Goal: Transaction & Acquisition: Purchase product/service

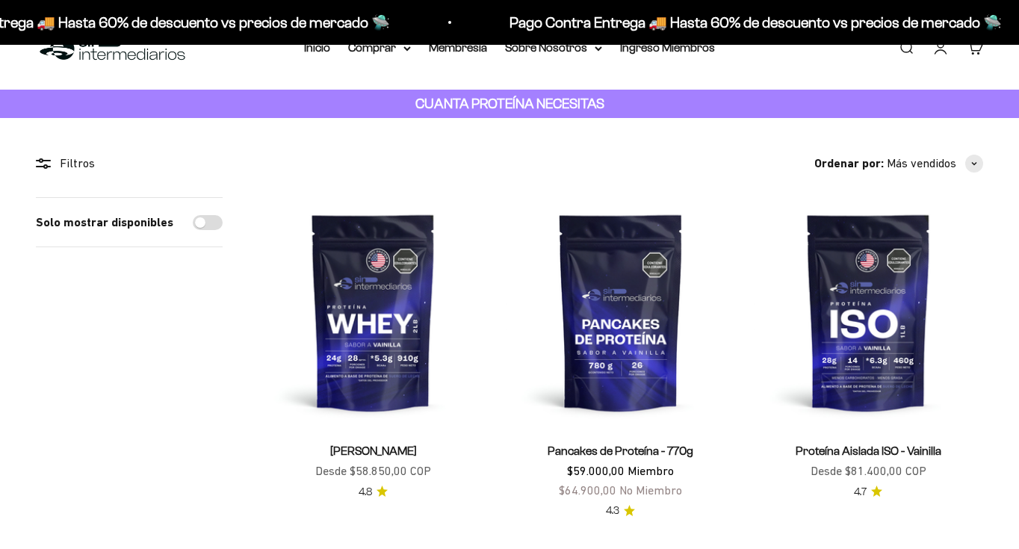
scroll to position [265, 0]
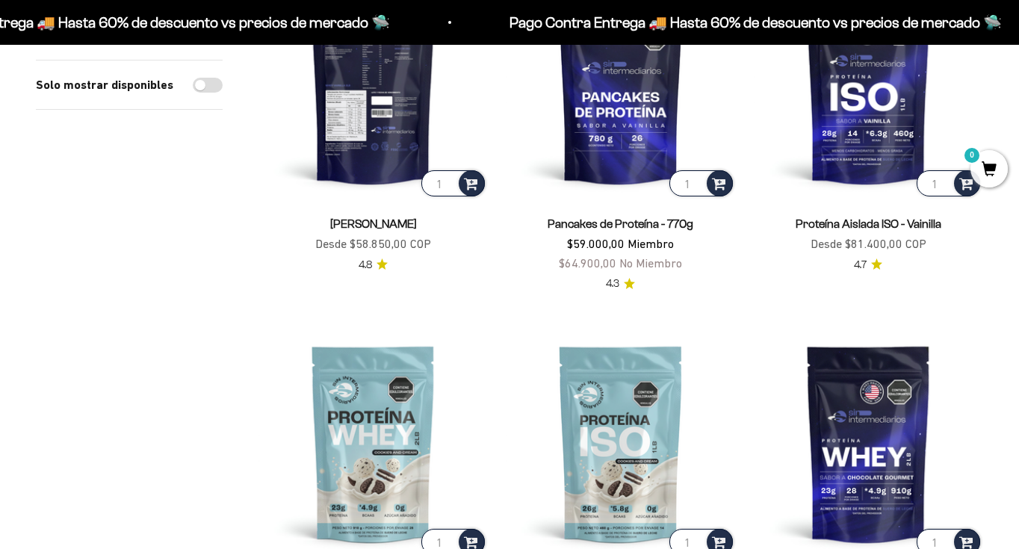
click at [394, 132] on img at bounding box center [372, 84] width 229 height 229
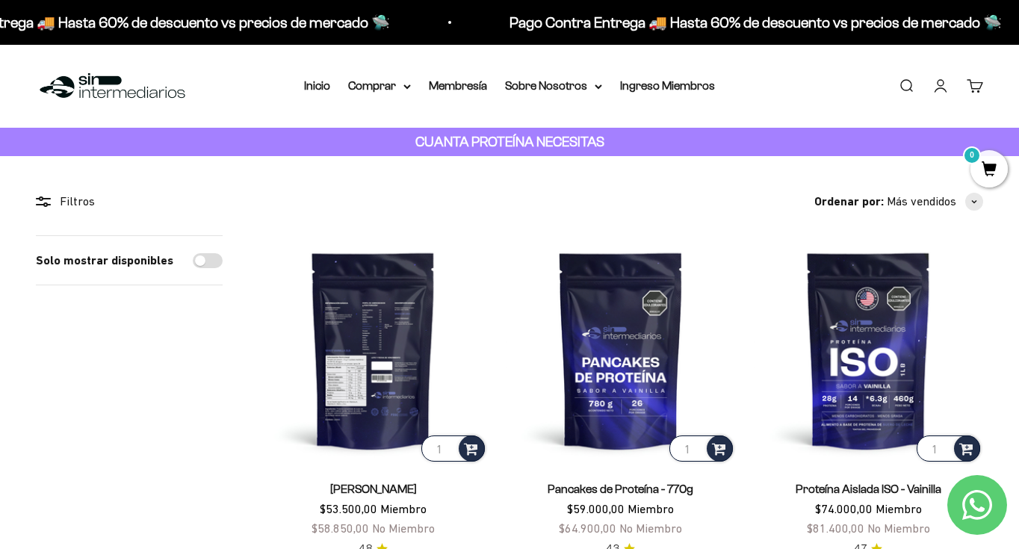
click at [376, 350] on img at bounding box center [372, 349] width 229 height 229
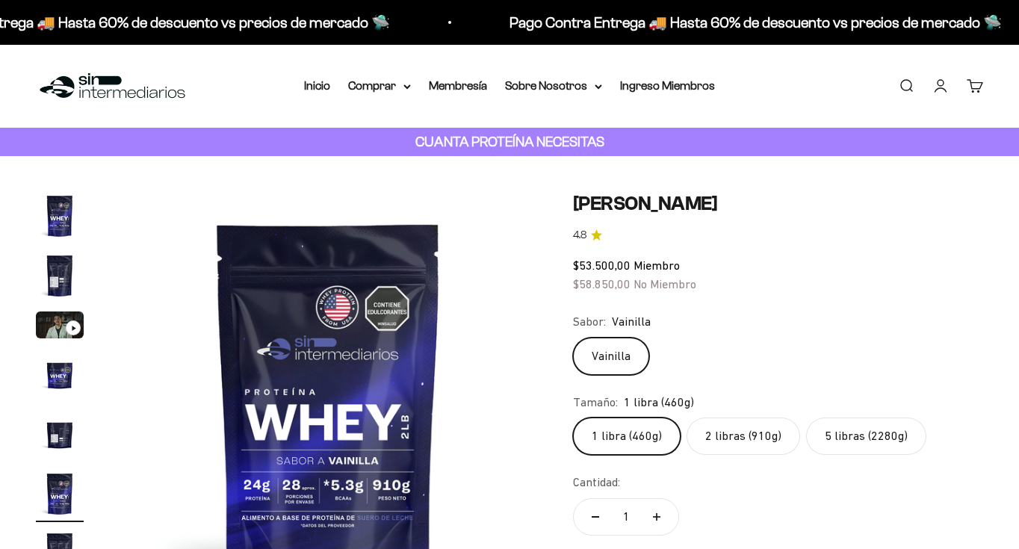
click at [872, 418] on label "5 libras (2280g)" at bounding box center [866, 436] width 120 height 37
click at [573, 417] on input "5 libras (2280g)" at bounding box center [572, 417] width 1 height 1
radio input "true"
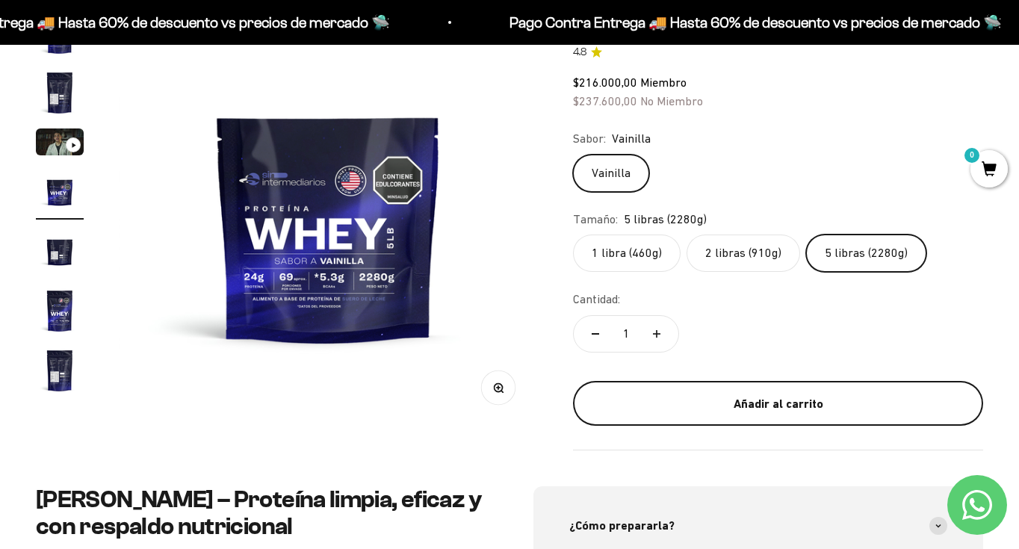
click at [788, 403] on div "Añadir al carrito" at bounding box center [778, 403] width 350 height 19
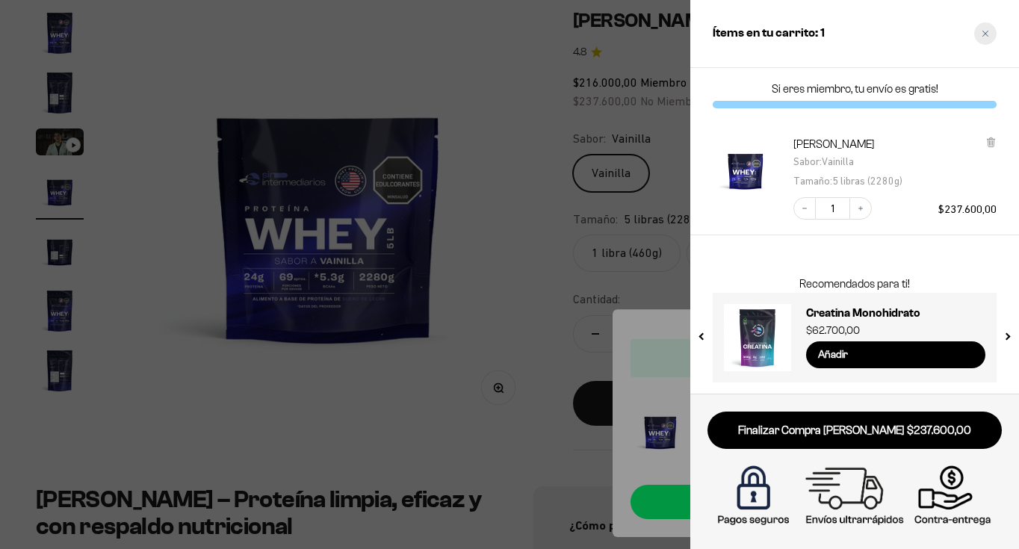
click at [982, 32] on icon "Close cart" at bounding box center [985, 33] width 7 height 7
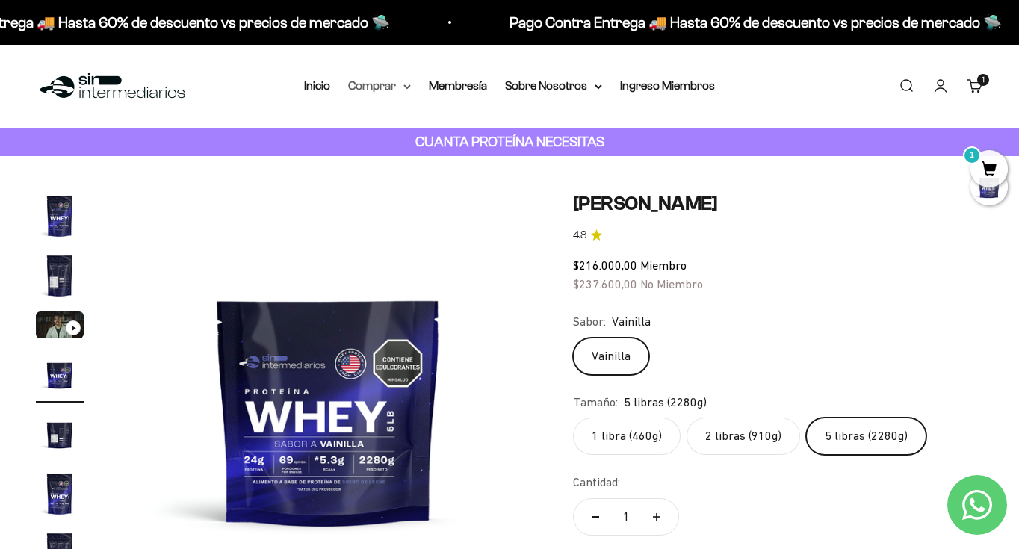
click at [405, 86] on icon at bounding box center [407, 86] width 6 height 3
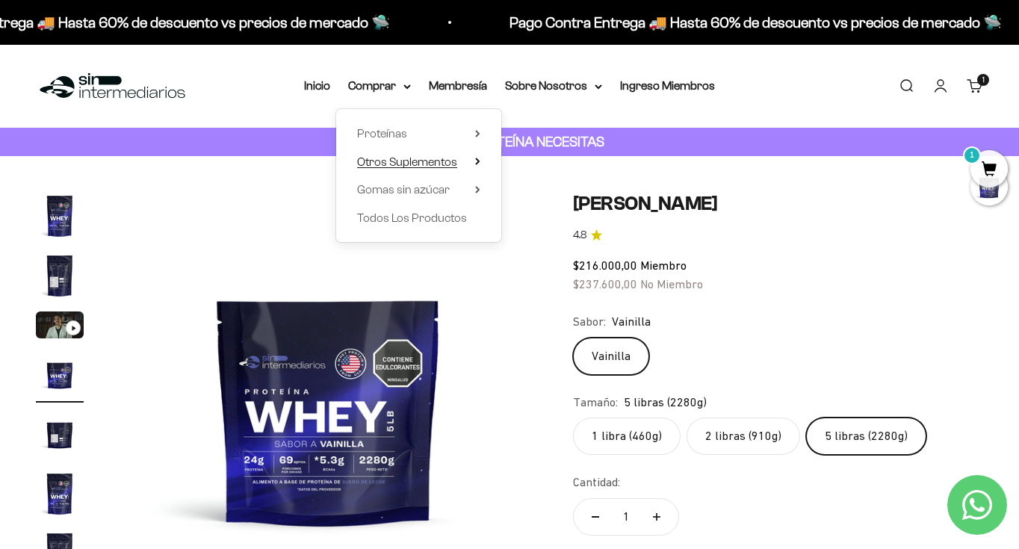
click at [421, 160] on span "Otros Suplementos" at bounding box center [407, 161] width 100 height 13
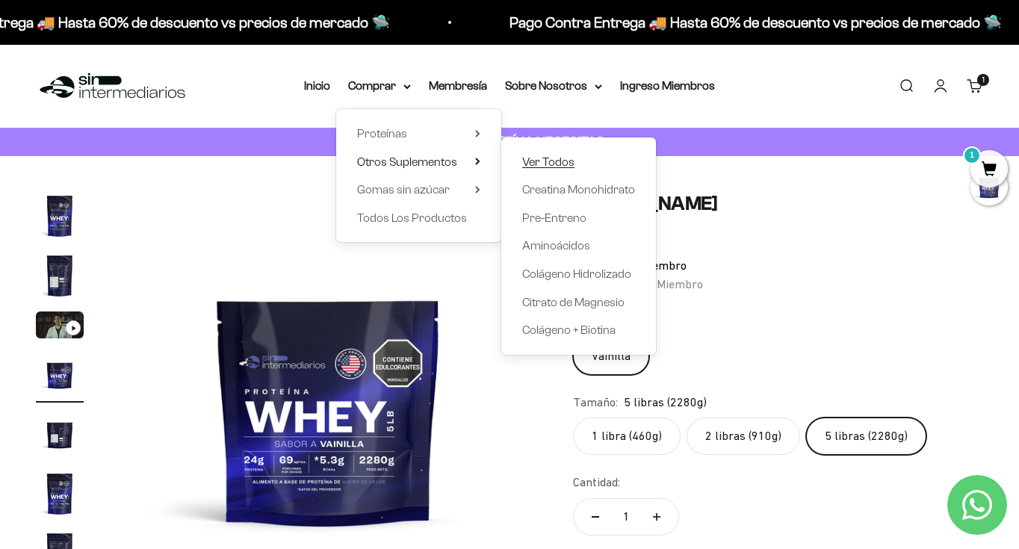
click at [550, 157] on span "Ver Todos" at bounding box center [548, 161] width 52 height 13
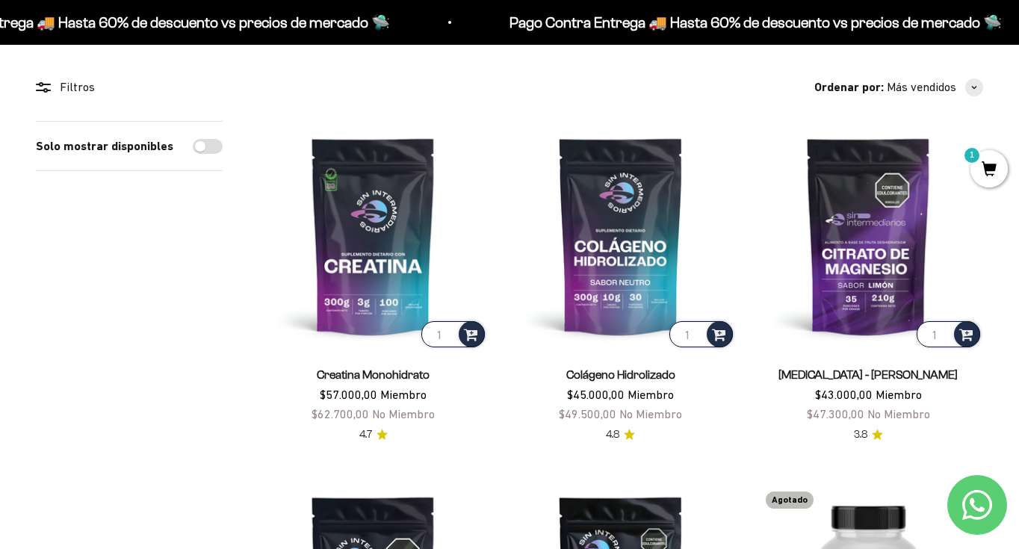
scroll to position [112, 0]
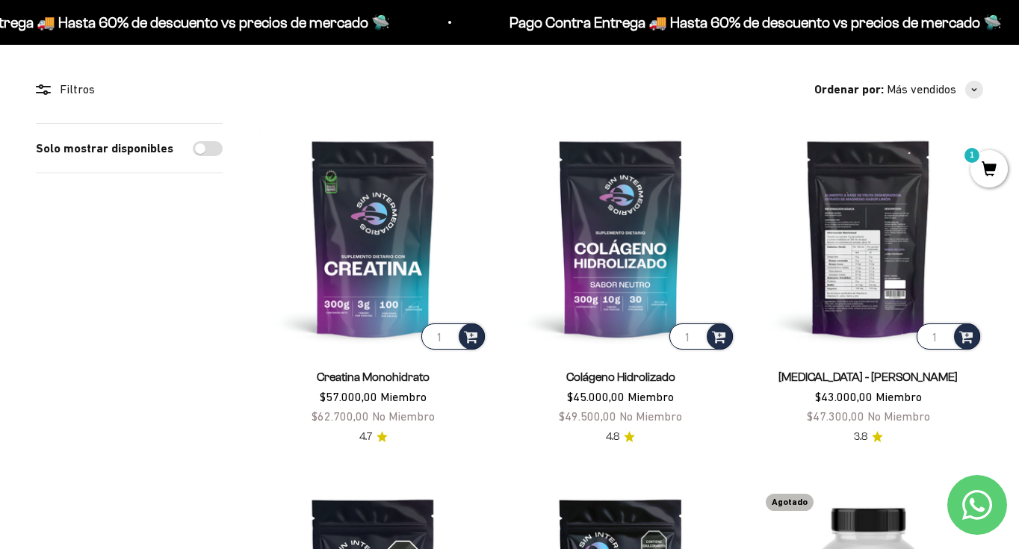
click at [849, 265] on img at bounding box center [868, 237] width 229 height 229
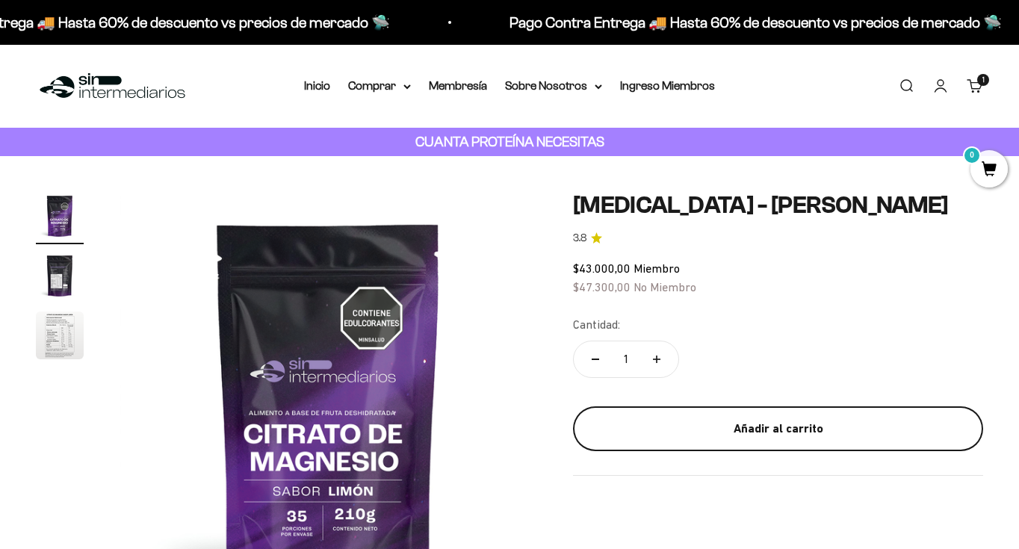
click at [757, 433] on div "Añadir al carrito" at bounding box center [778, 428] width 350 height 19
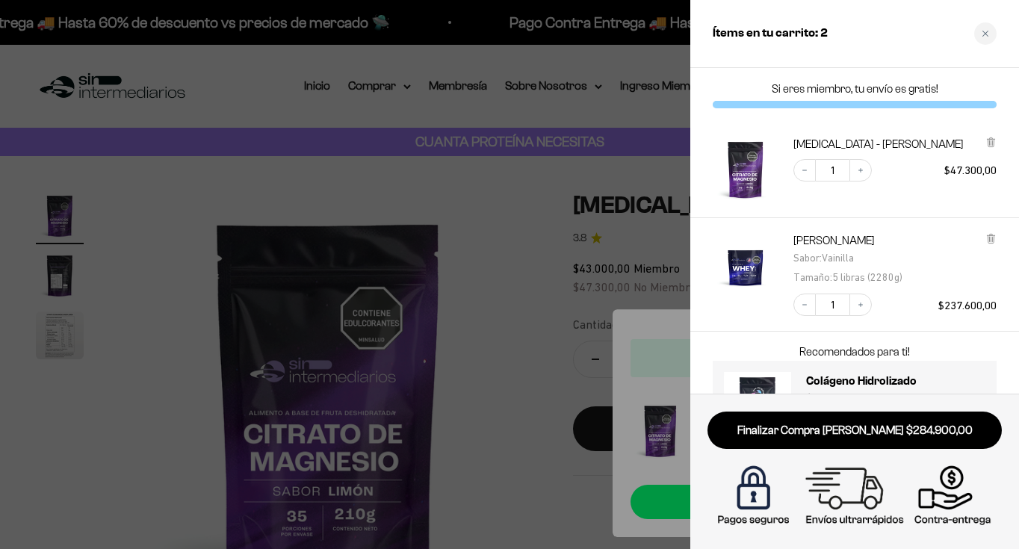
scroll to position [68, 0]
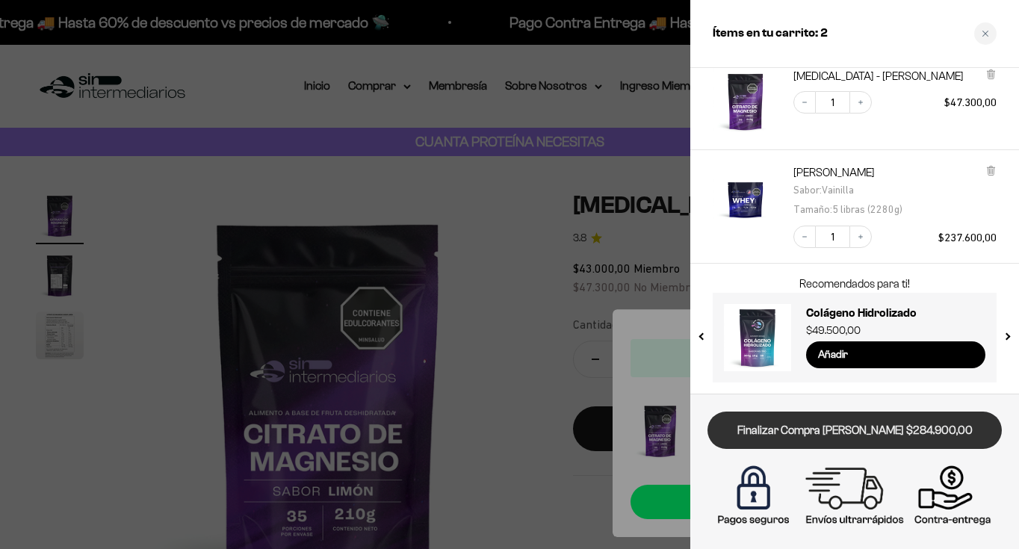
click at [864, 429] on link "Finalizar Compra [PERSON_NAME] $284.900,00" at bounding box center [854, 431] width 294 height 38
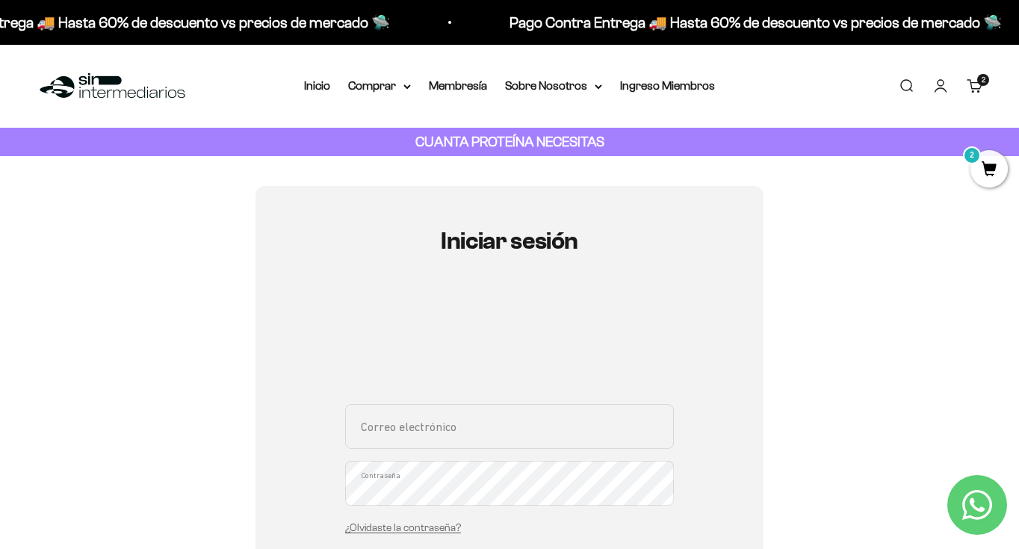
type input "[EMAIL_ADDRESS][DOMAIN_NAME]"
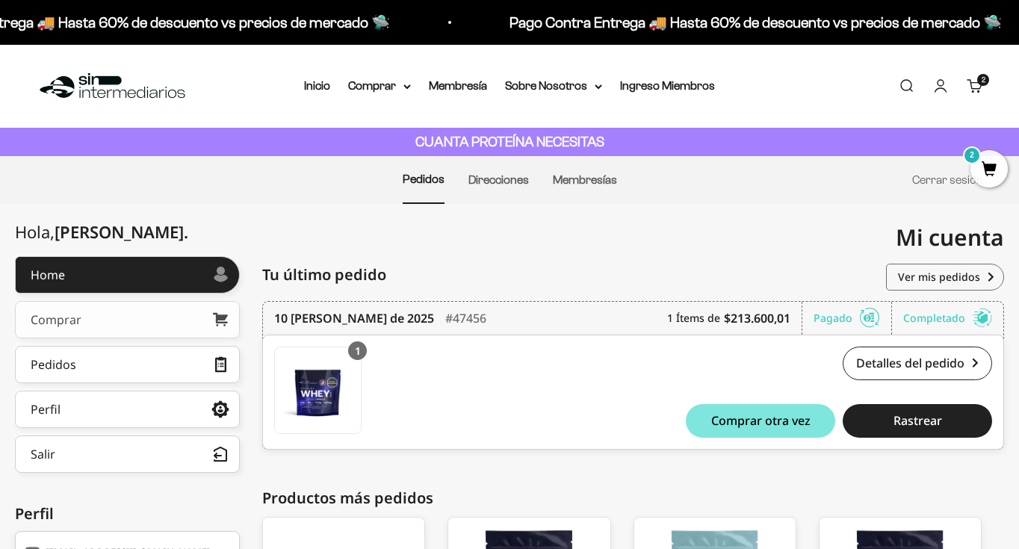
click at [157, 322] on link "Comprar" at bounding box center [127, 319] width 225 height 37
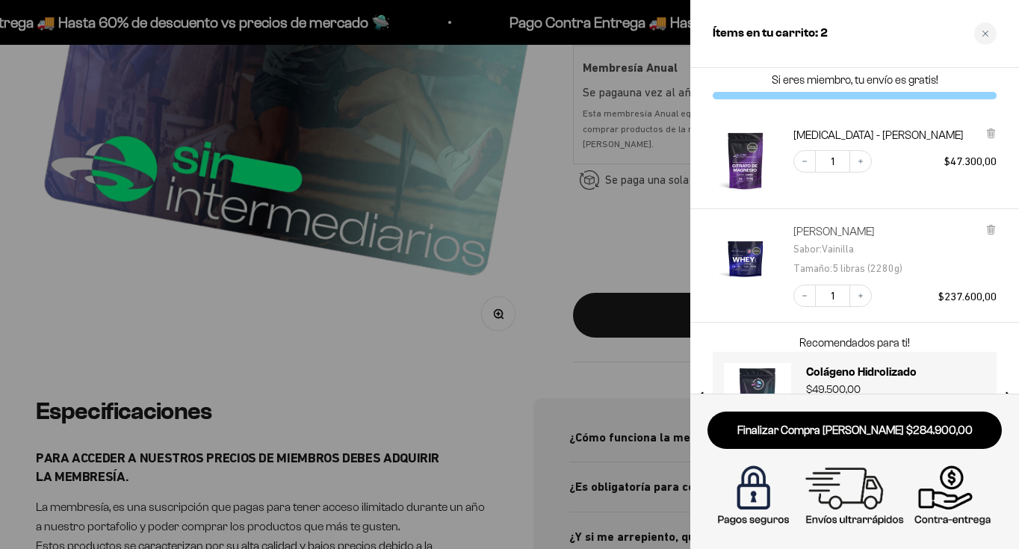
scroll to position [19, 0]
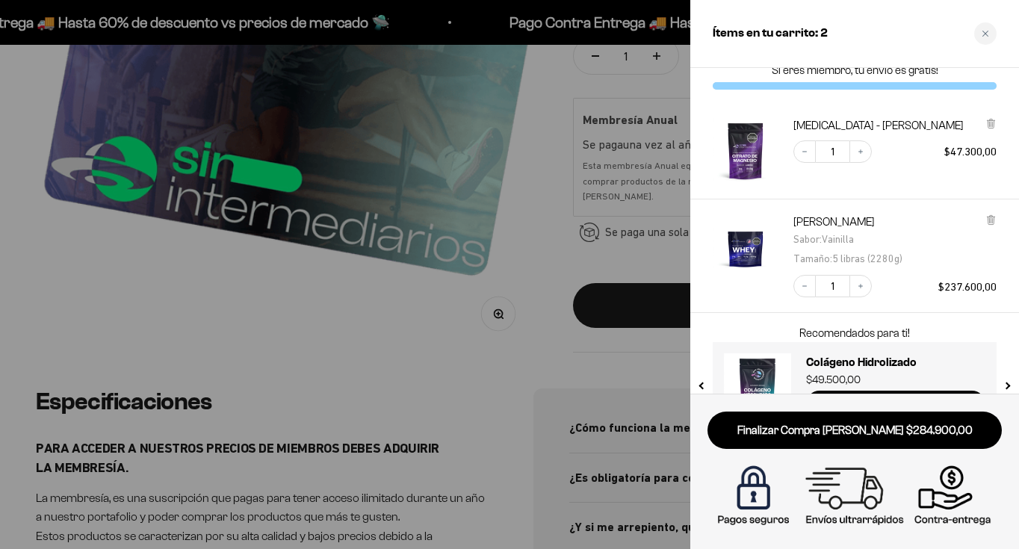
click at [991, 113] on div "Citrato de Magnesio - Sabor Limón Decrease quantity 1 Increase quantity $47.300…" at bounding box center [847, 143] width 299 height 81
click at [989, 121] on icon at bounding box center [990, 122] width 3 height 7
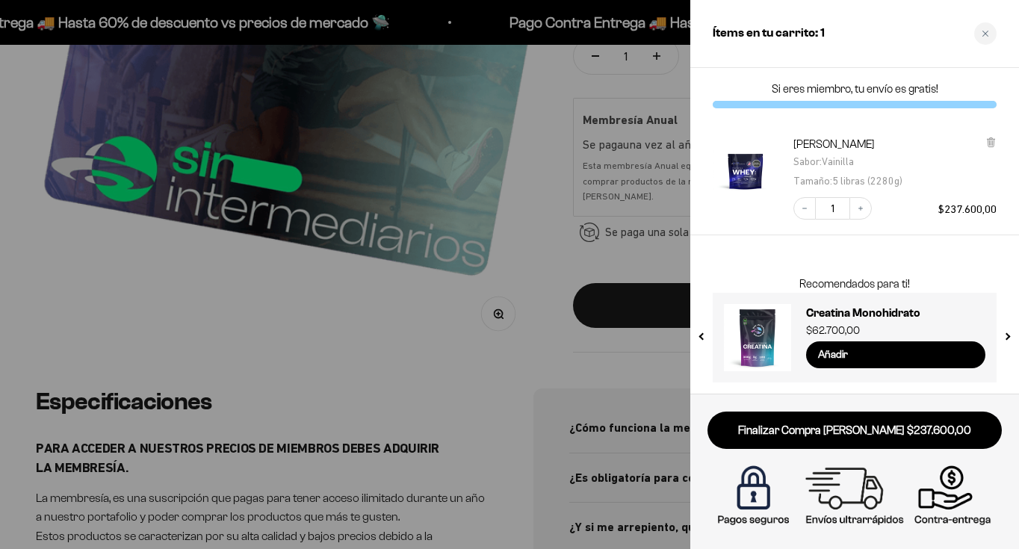
scroll to position [0, 0]
click at [988, 141] on icon at bounding box center [991, 142] width 6 height 7
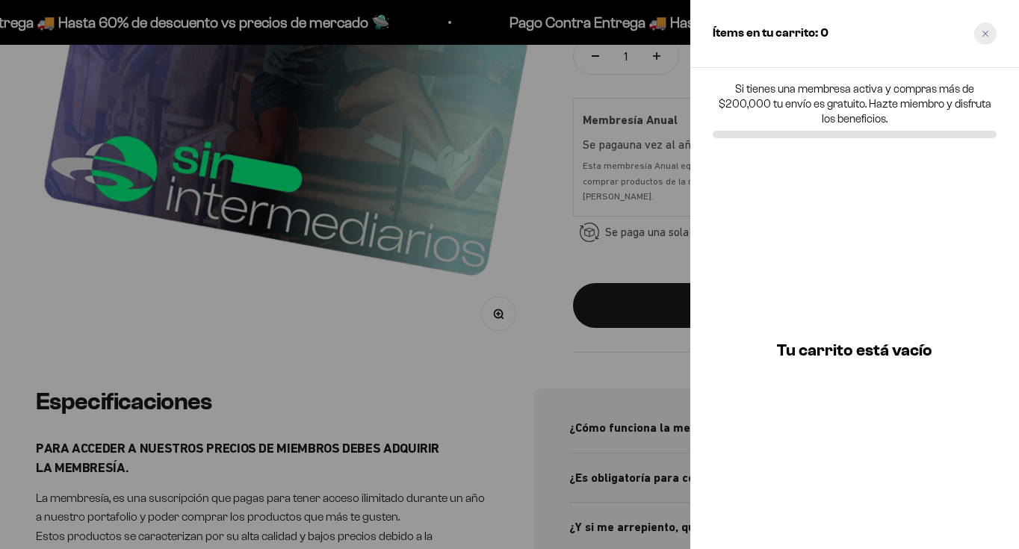
click at [983, 27] on div "Close cart" at bounding box center [985, 33] width 22 height 22
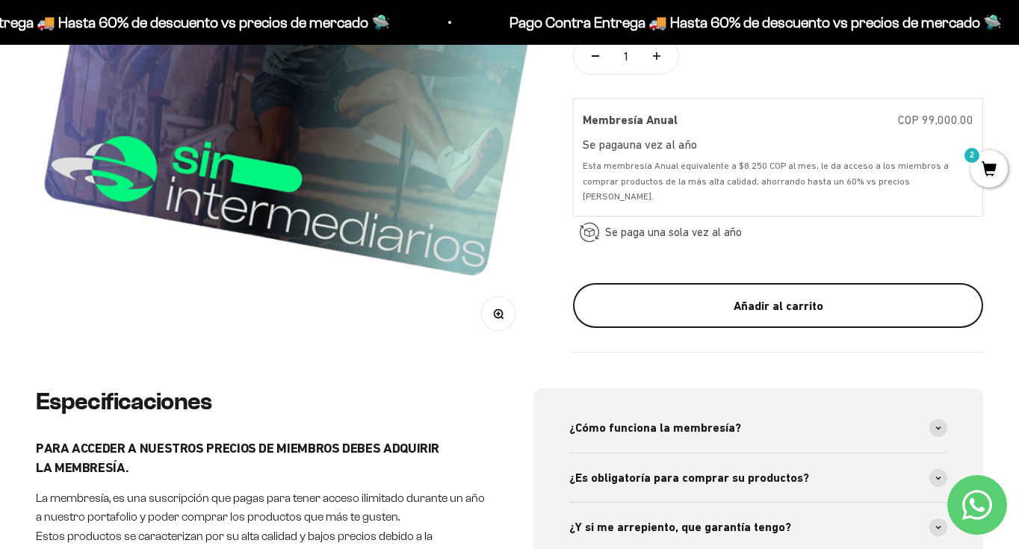
click at [740, 308] on div "Añadir al carrito" at bounding box center [778, 305] width 350 height 19
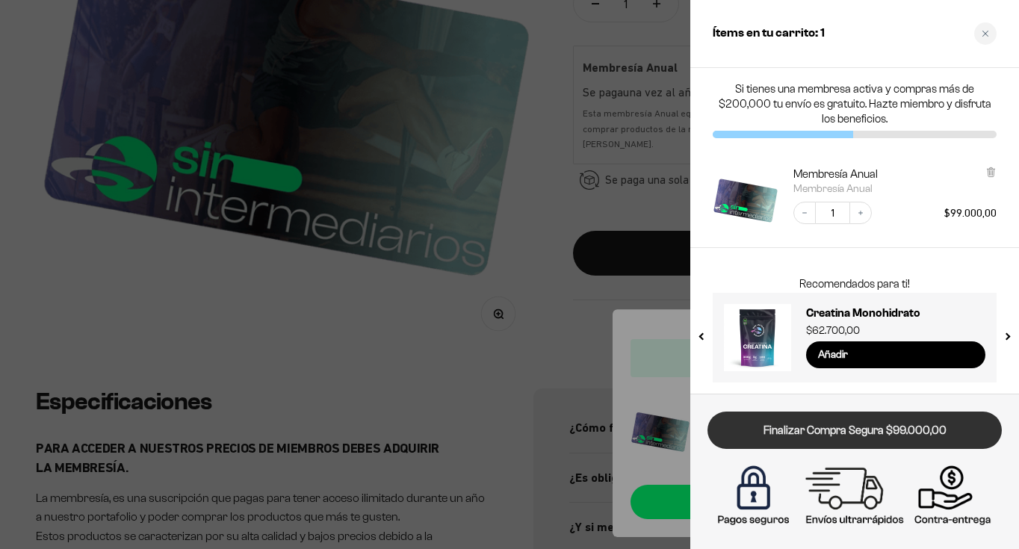
click at [855, 433] on link "Finalizar Compra Segura $99.000,00" at bounding box center [854, 431] width 294 height 38
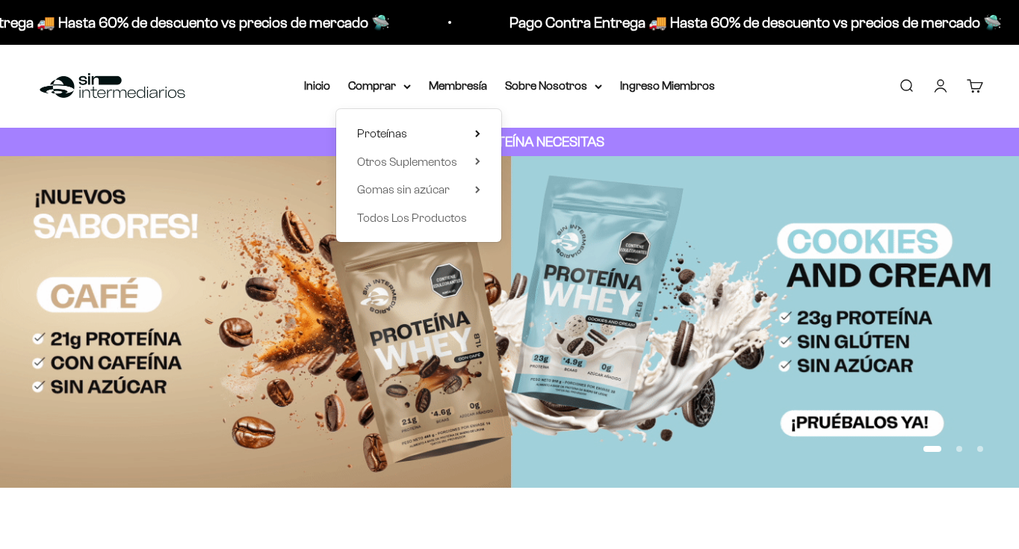
click at [548, 162] on span "Whey" at bounding box center [537, 161] width 31 height 13
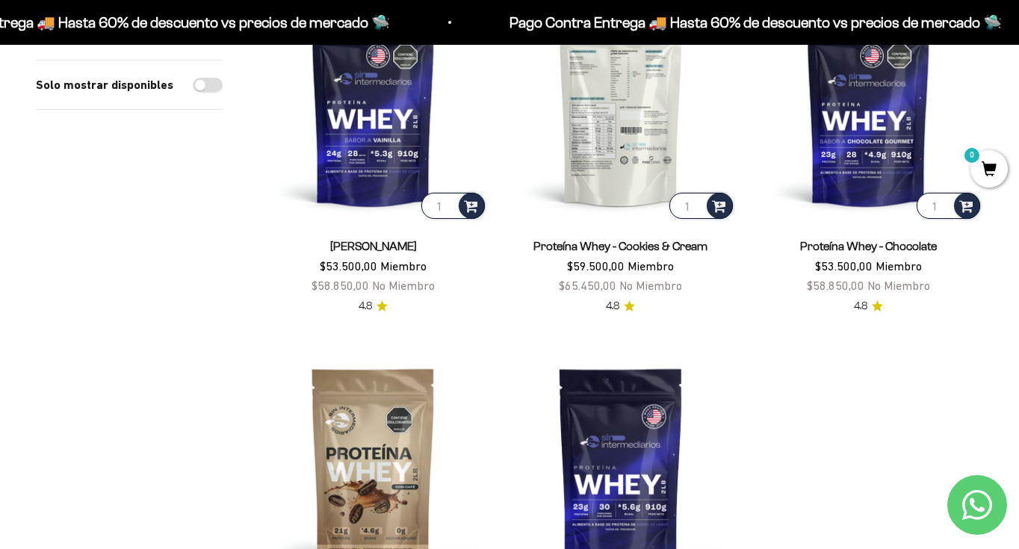
scroll to position [245, 0]
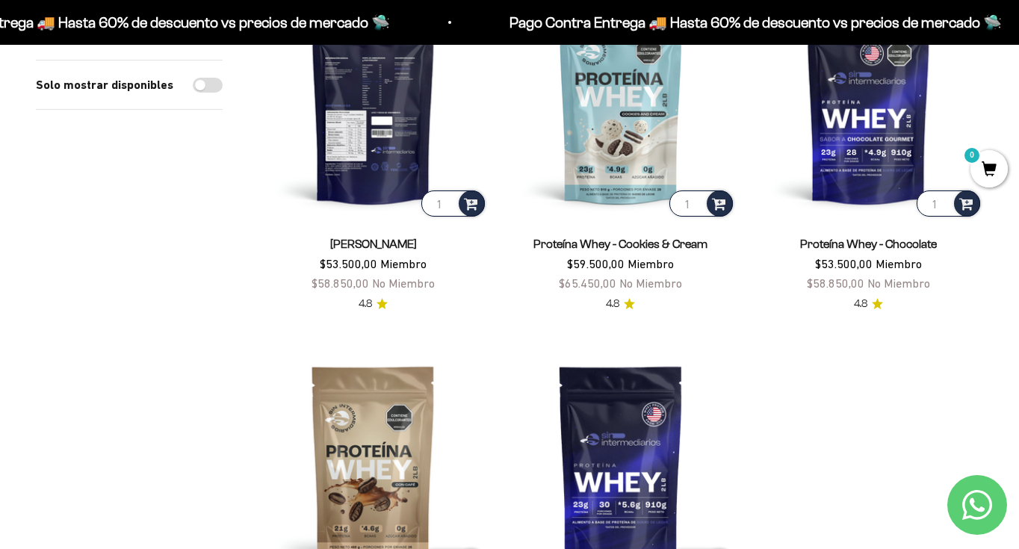
click at [391, 139] on img at bounding box center [372, 104] width 229 height 229
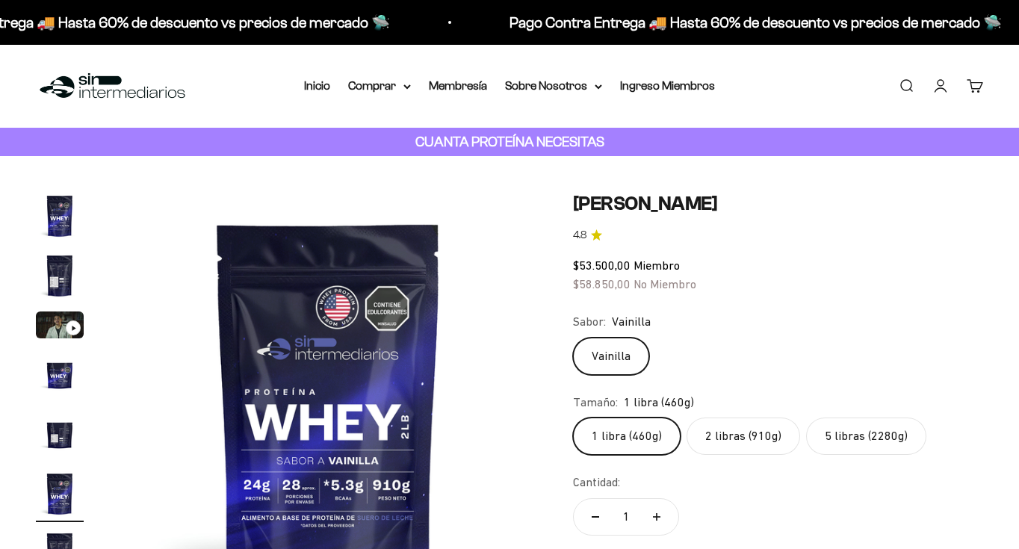
click at [858, 428] on label "5 libras (2280g)" at bounding box center [866, 436] width 120 height 37
click at [573, 418] on input "5 libras (2280g)" at bounding box center [572, 417] width 1 height 1
radio input "true"
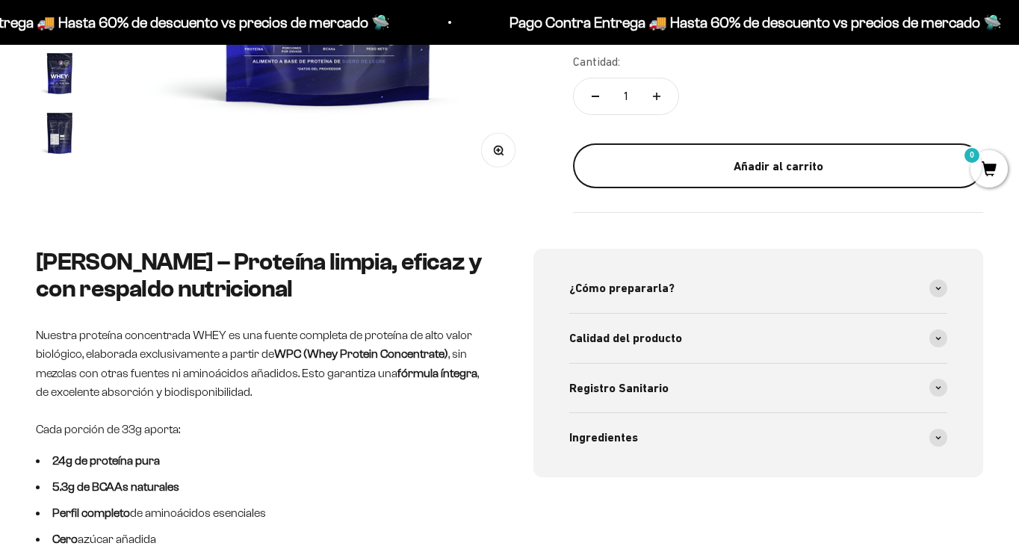
click at [794, 177] on button "Añadir al carrito" at bounding box center [778, 165] width 410 height 45
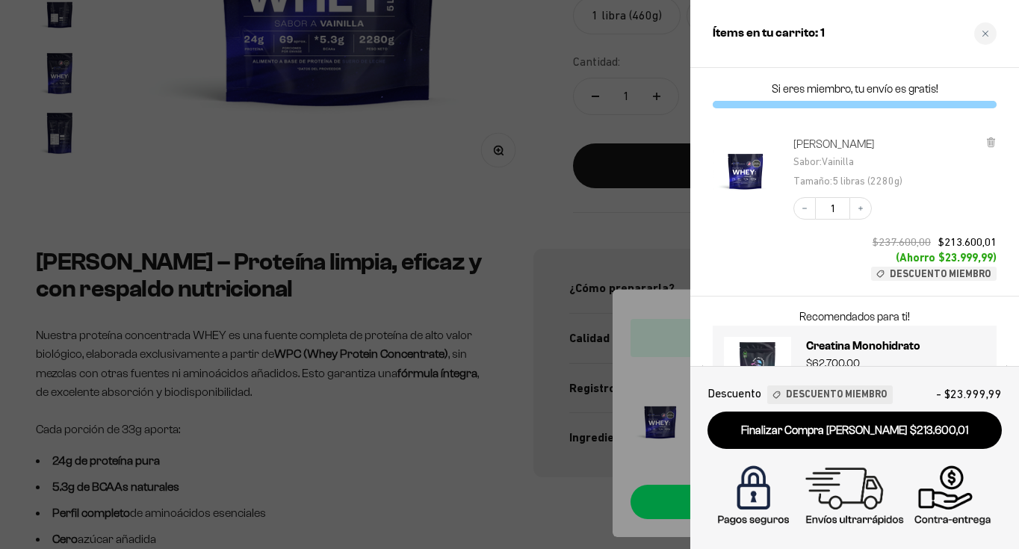
scroll to position [61, 0]
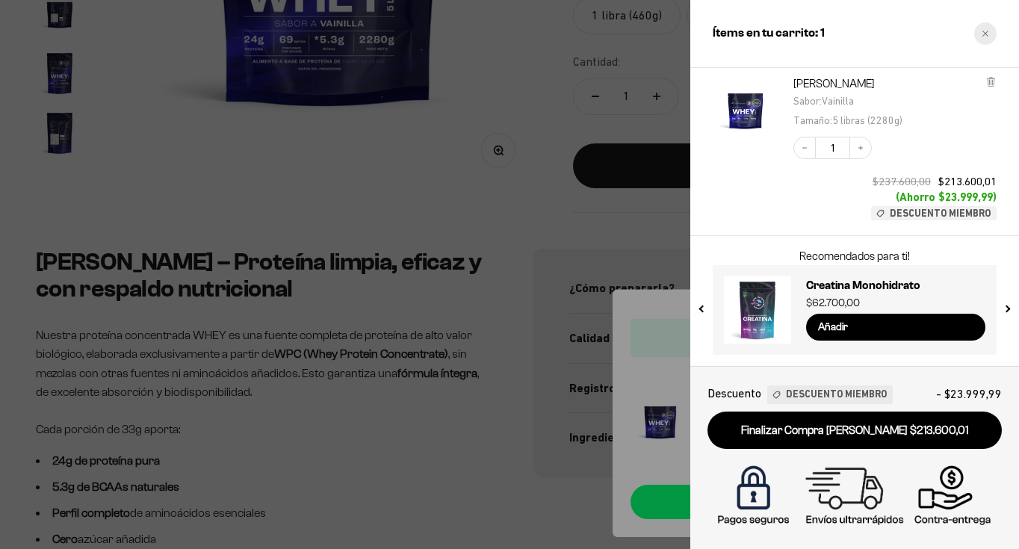
click at [989, 30] on div "Close cart" at bounding box center [985, 33] width 22 height 22
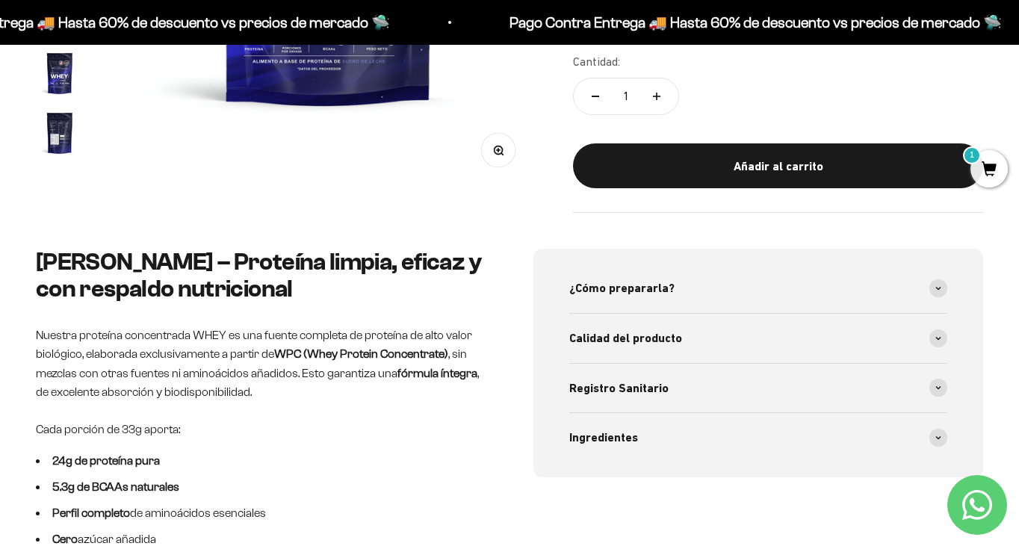
scroll to position [0, 0]
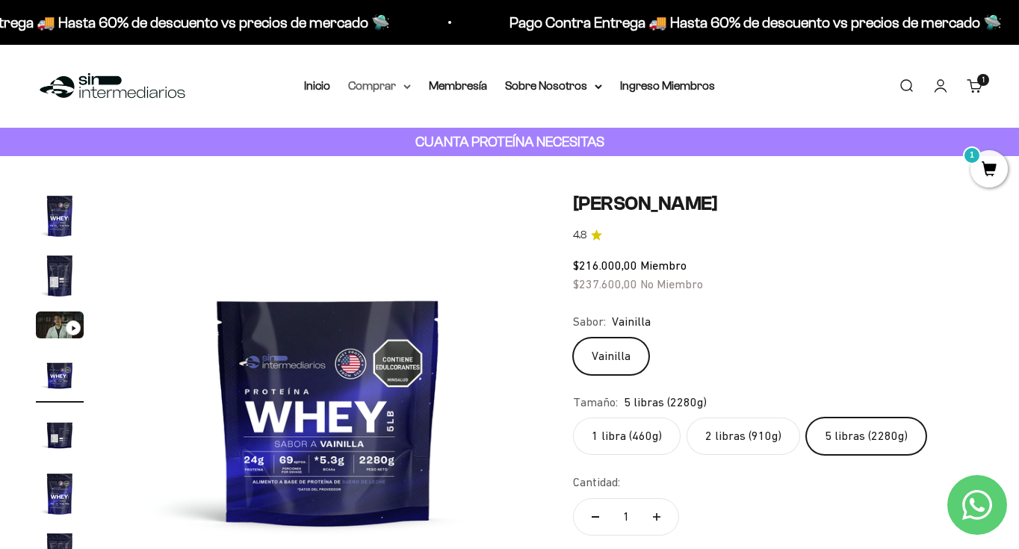
click at [394, 90] on summary "Comprar" at bounding box center [379, 85] width 63 height 19
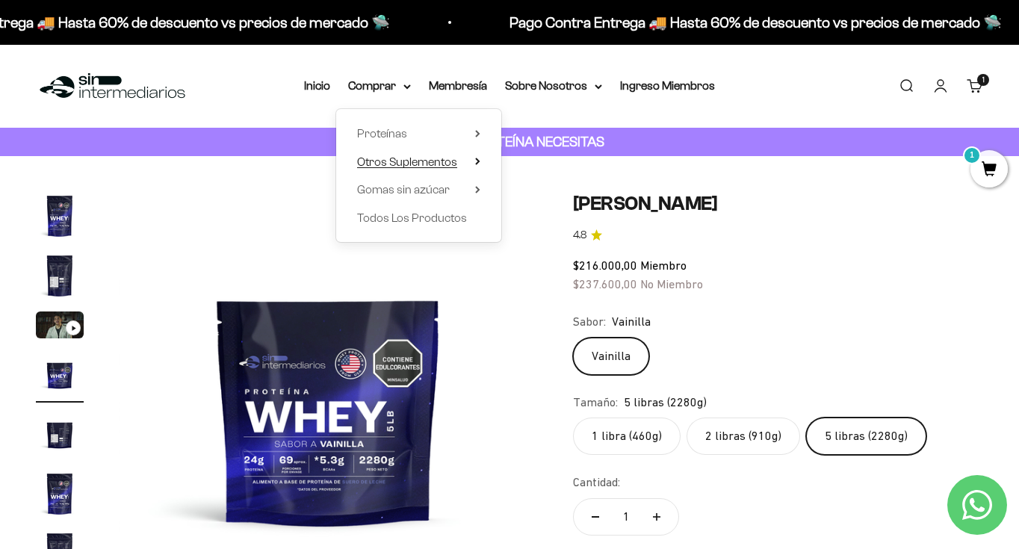
click at [422, 161] on span "Otros Suplementos" at bounding box center [407, 161] width 100 height 13
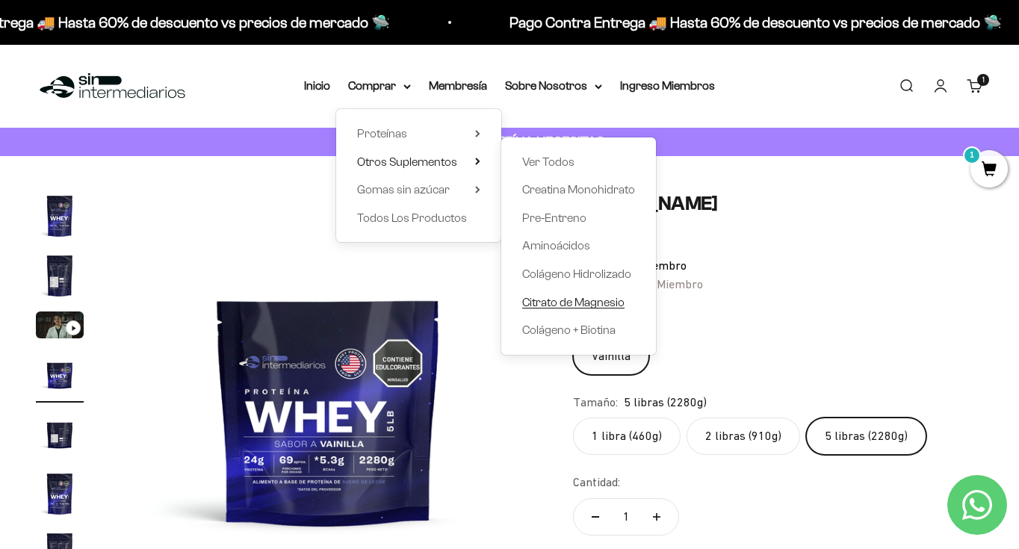
click at [597, 303] on span "Citrato de Magnesio" at bounding box center [573, 302] width 102 height 13
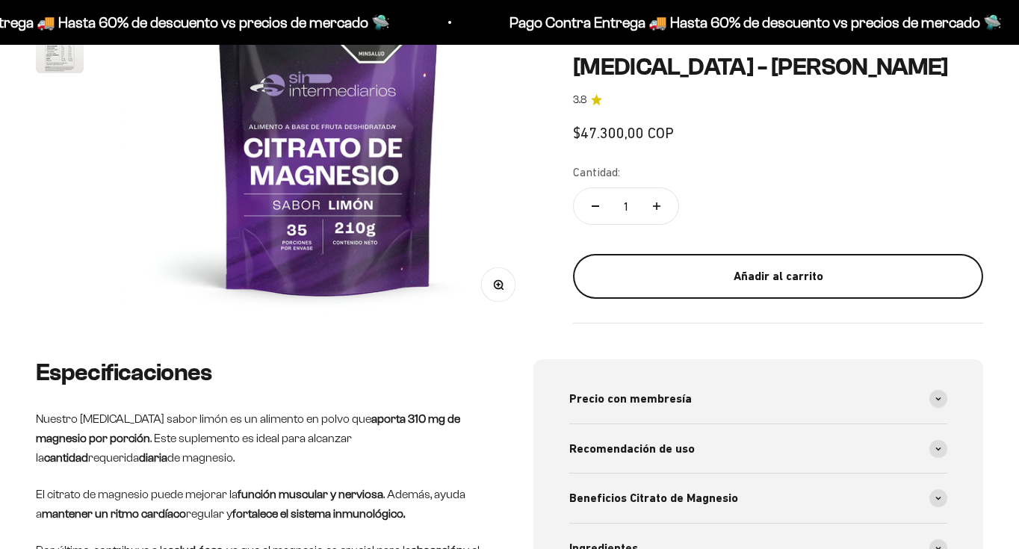
scroll to position [302, 0]
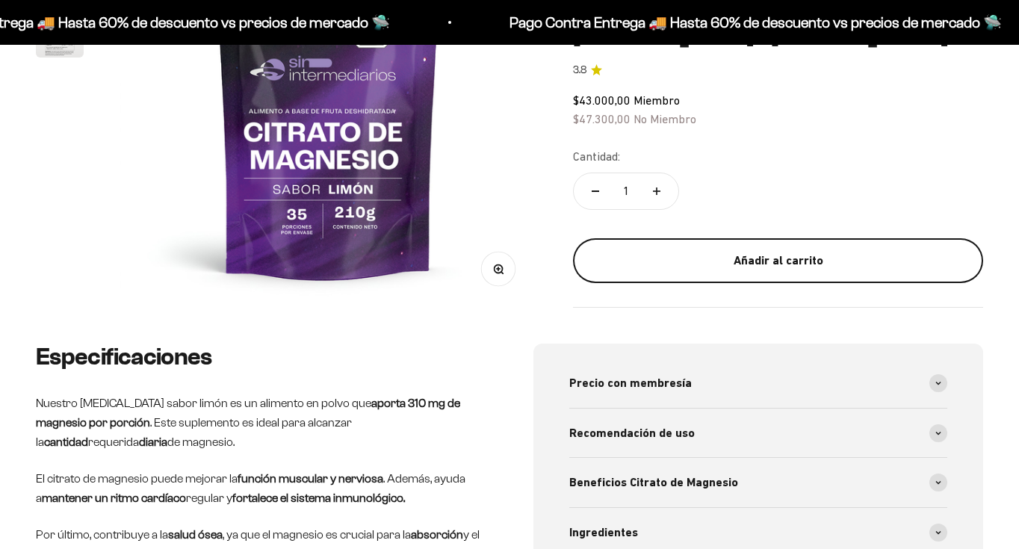
click at [775, 270] on button "Añadir al carrito" at bounding box center [778, 260] width 410 height 45
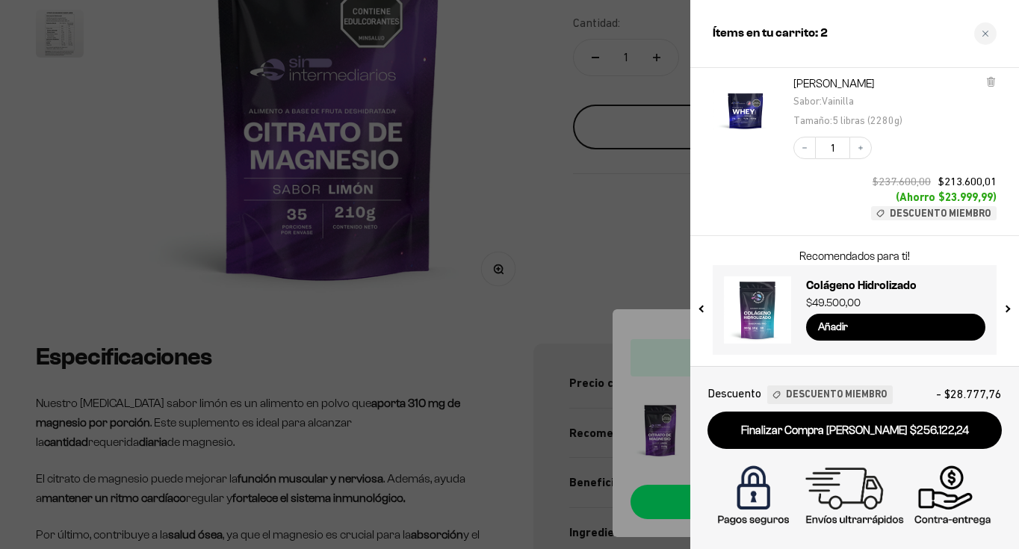
scroll to position [0, 0]
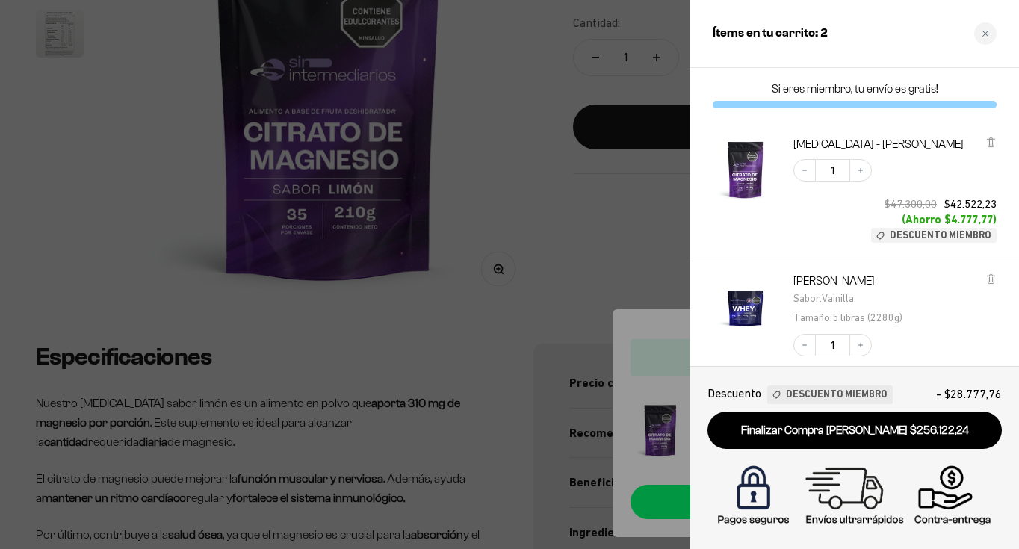
click at [673, 189] on div at bounding box center [509, 274] width 1019 height 549
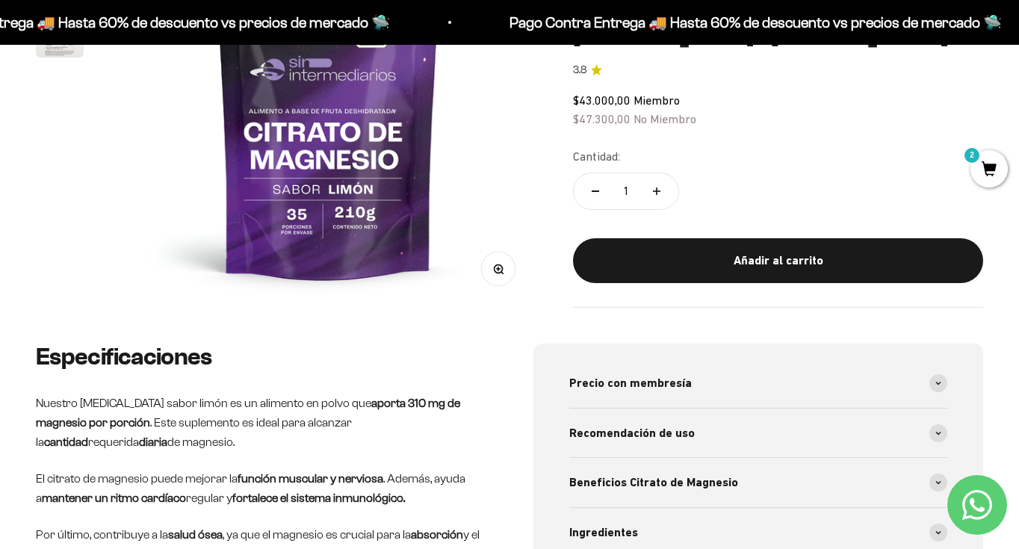
click at [878, 138] on safe-sticky "Citrato de Magnesio - Sabor Limón 3.8 $43.000,00 Miembro $47.300,00 No Miembro …" at bounding box center [778, 166] width 410 height 284
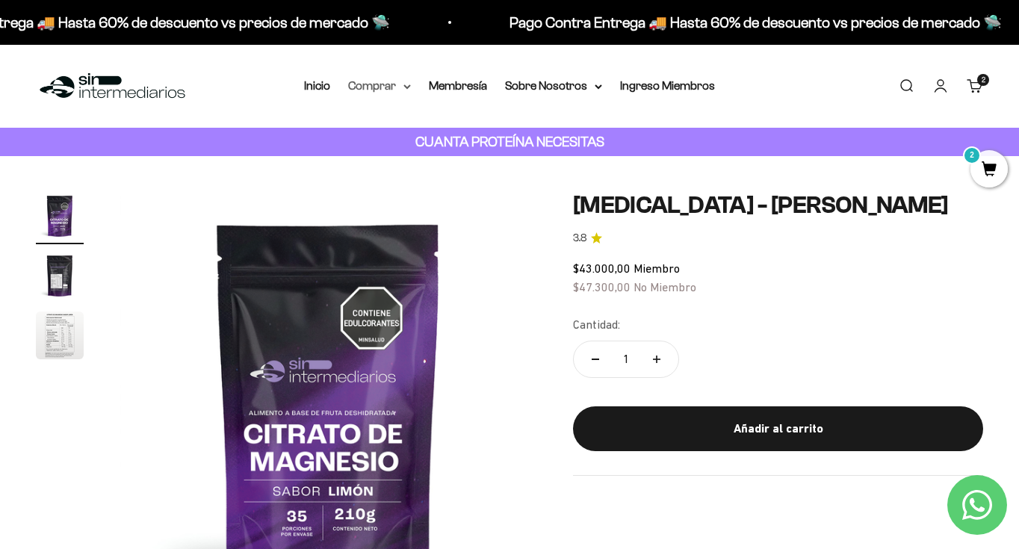
click at [396, 87] on summary "Comprar" at bounding box center [379, 85] width 63 height 19
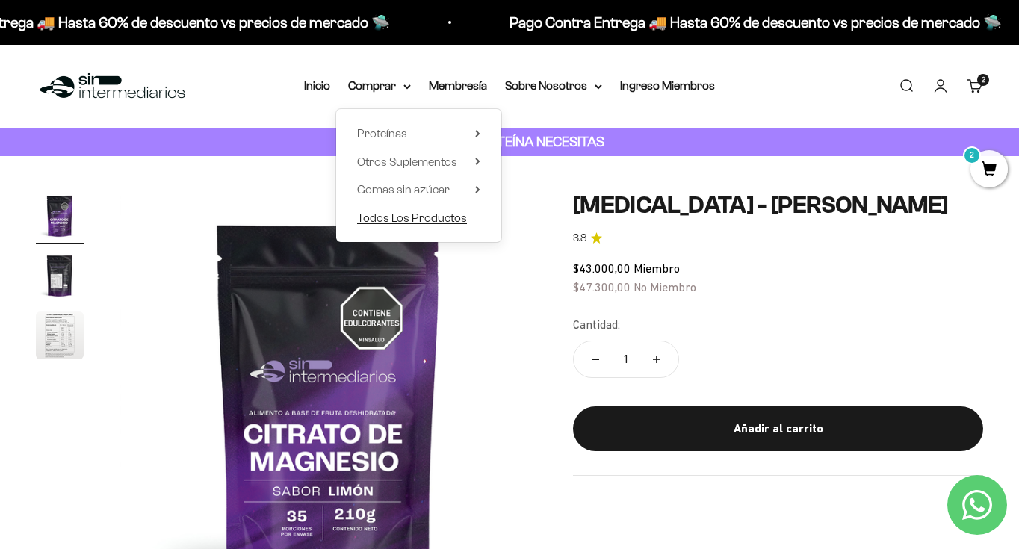
click at [423, 217] on span "Todos Los Productos" at bounding box center [412, 217] width 110 height 13
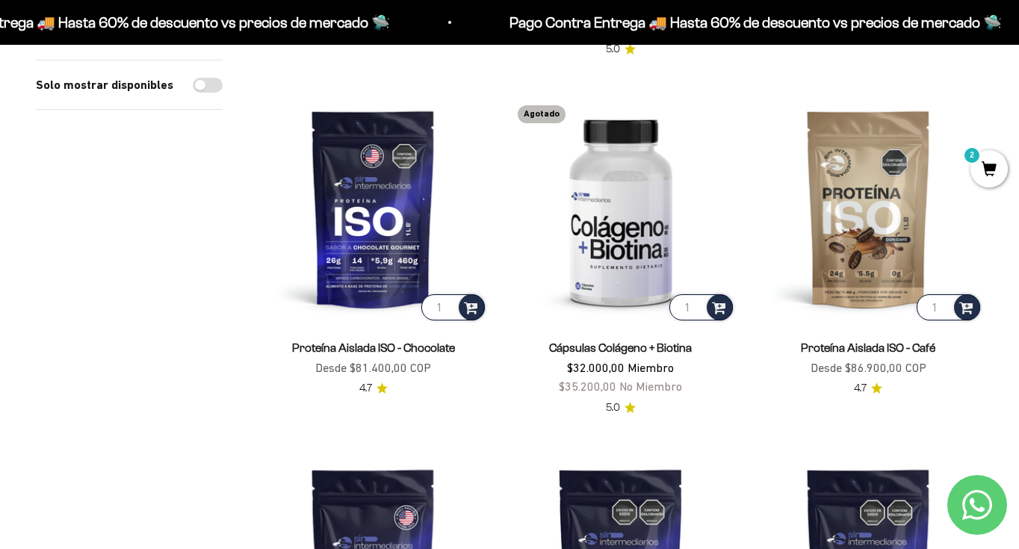
scroll to position [1971, 0]
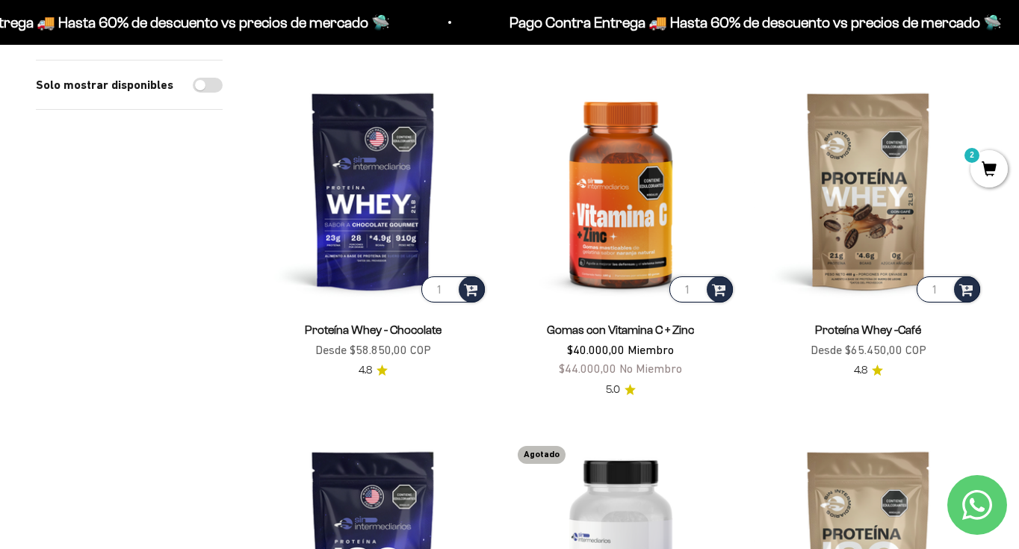
click at [990, 164] on span "2" at bounding box center [988, 168] width 37 height 37
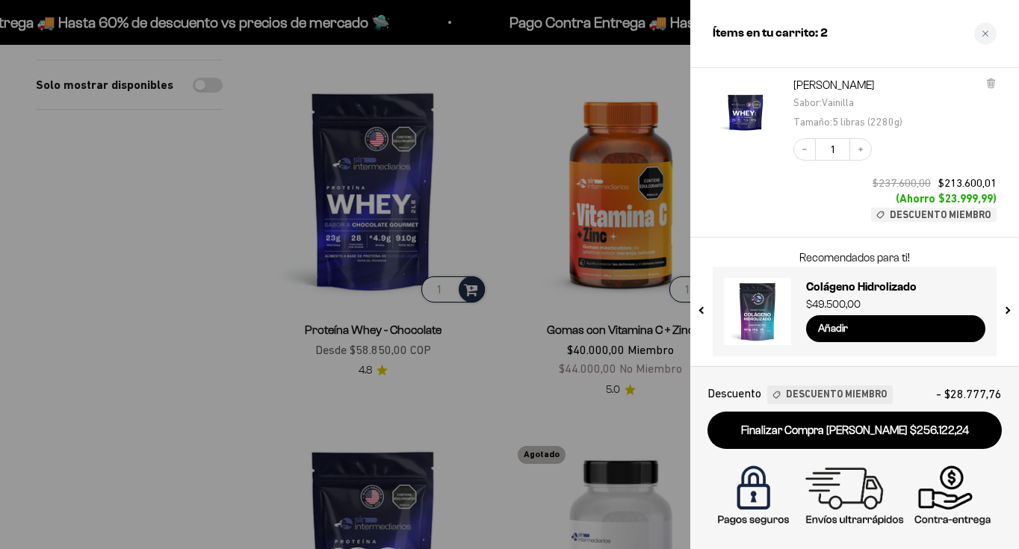
scroll to position [197, 0]
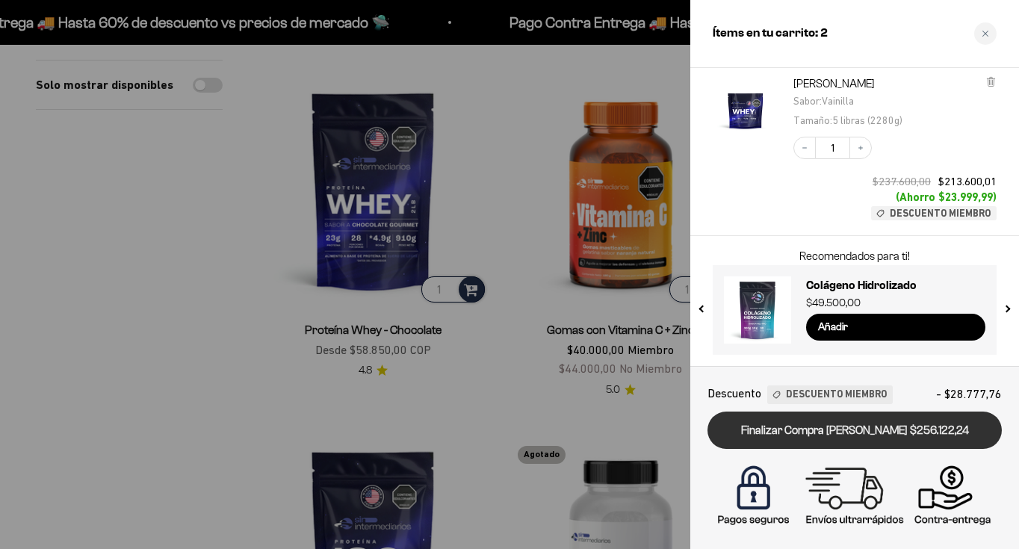
click at [890, 424] on link "Finalizar Compra [PERSON_NAME] $256.122,24" at bounding box center [854, 431] width 294 height 38
